Goal: Transaction & Acquisition: Purchase product/service

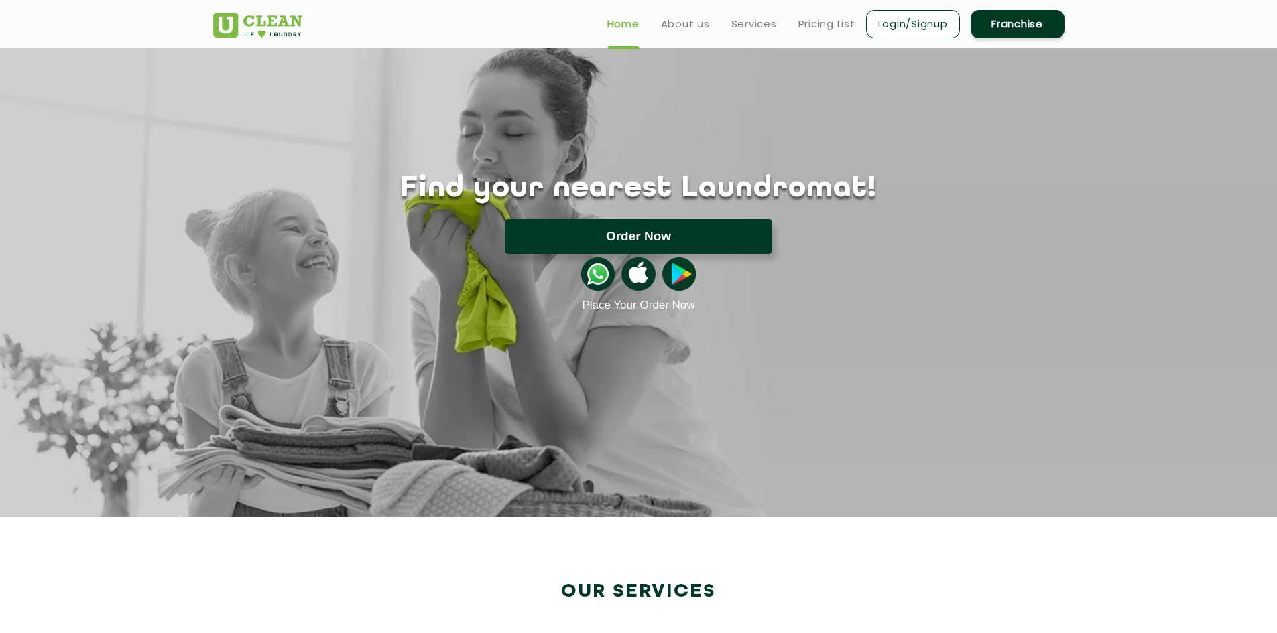
click at [660, 239] on button "Order Now" at bounding box center [638, 236] width 267 height 35
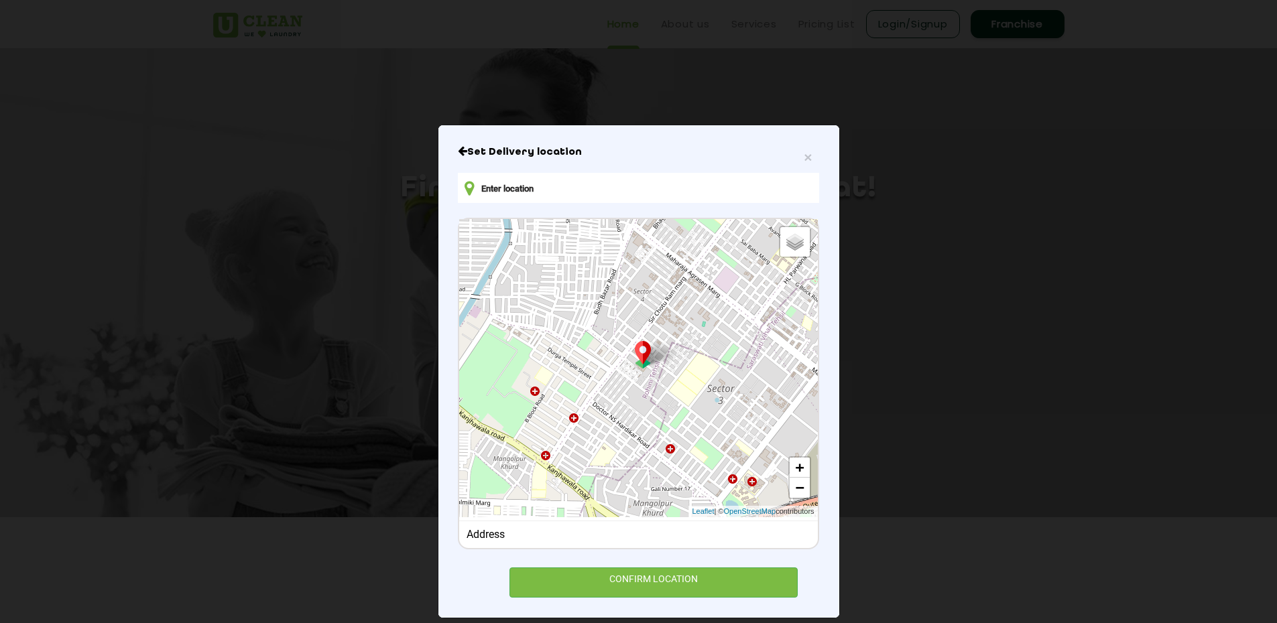
click at [612, 193] on input "text" at bounding box center [638, 188] width 361 height 30
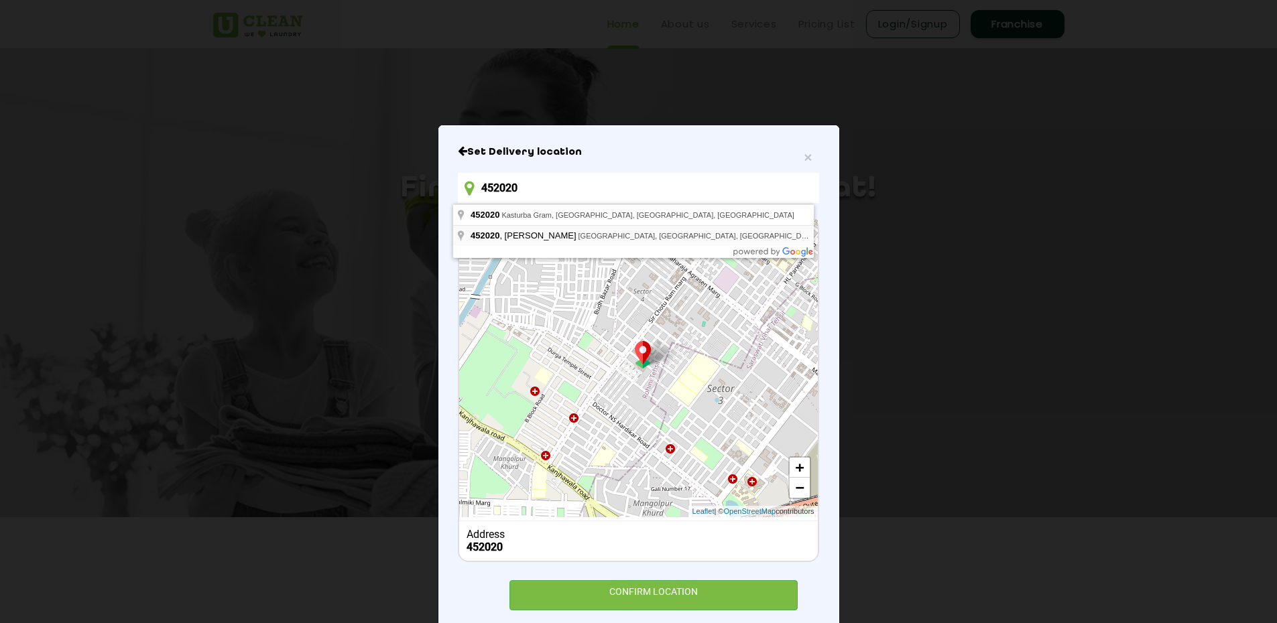
type input "452020, [GEOGRAPHIC_DATA], [GEOGRAPHIC_DATA], [GEOGRAPHIC_DATA], [GEOGRAPHIC_DA…"
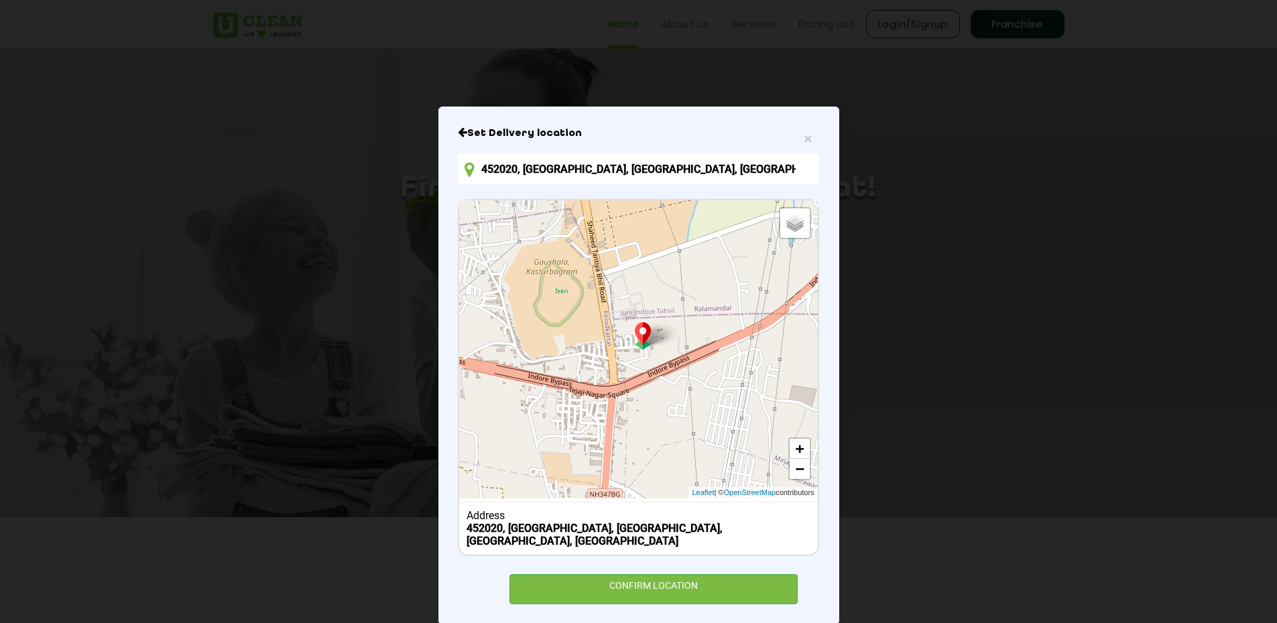
scroll to position [29, 0]
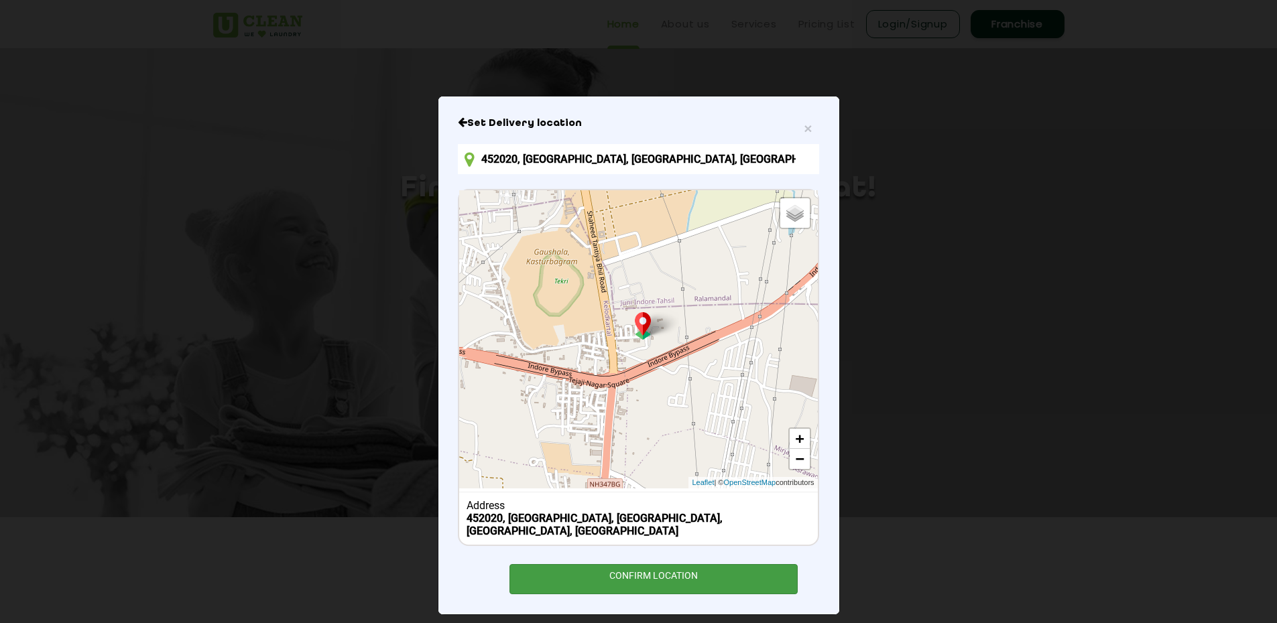
click at [636, 566] on div "CONFIRM LOCATION" at bounding box center [653, 579] width 289 height 30
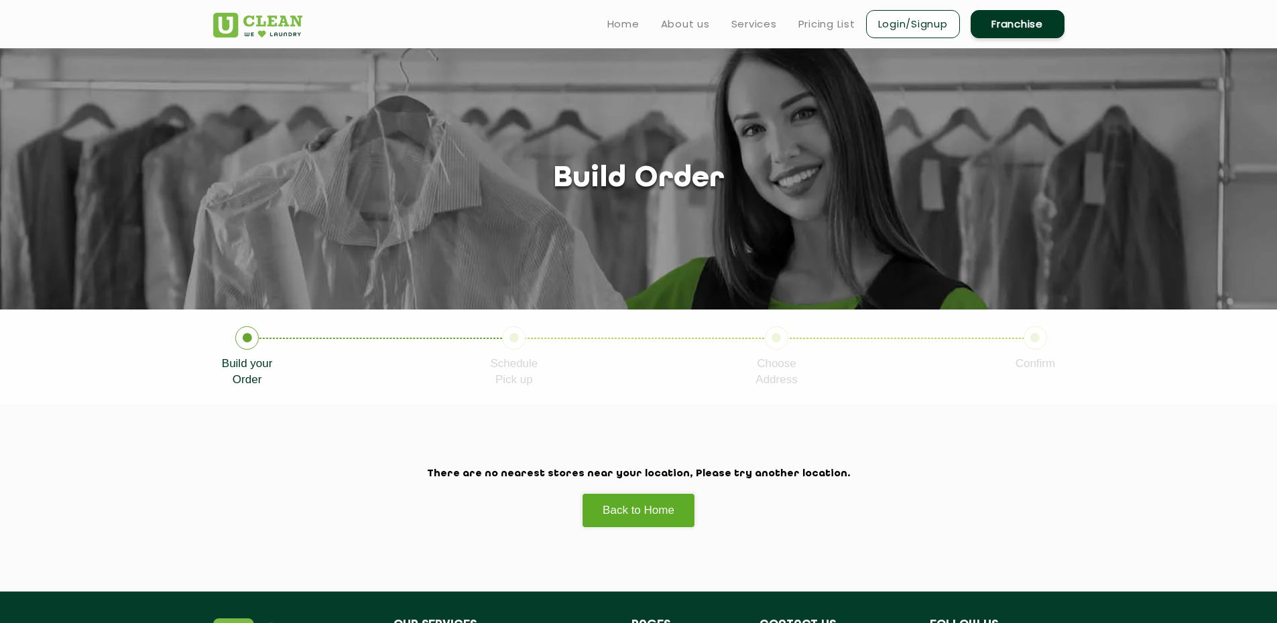
drag, startPoint x: 702, startPoint y: 29, endPoint x: 699, endPoint y: 36, distance: 7.2
click at [702, 29] on link "About us" at bounding box center [685, 24] width 49 height 16
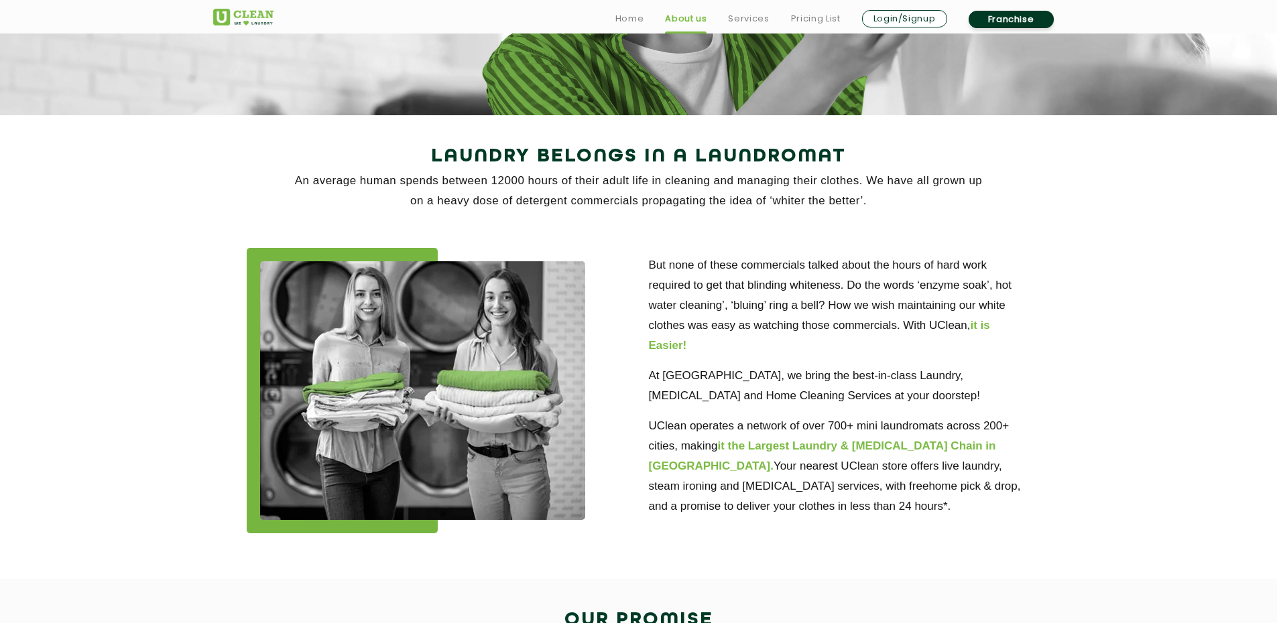
scroll to position [201, 0]
